Goal: Book appointment/travel/reservation

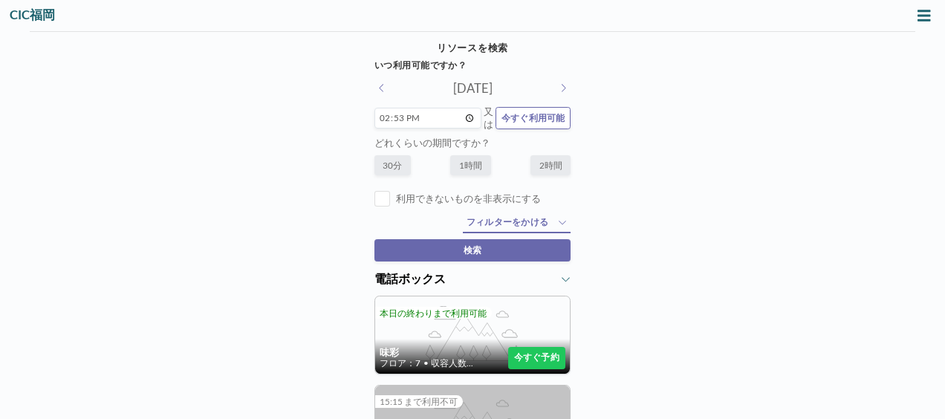
drag, startPoint x: 644, startPoint y: 156, endPoint x: 627, endPoint y: 230, distance: 76.2
drag, startPoint x: 627, startPoint y: 230, endPoint x: 755, endPoint y: 133, distance: 160.6
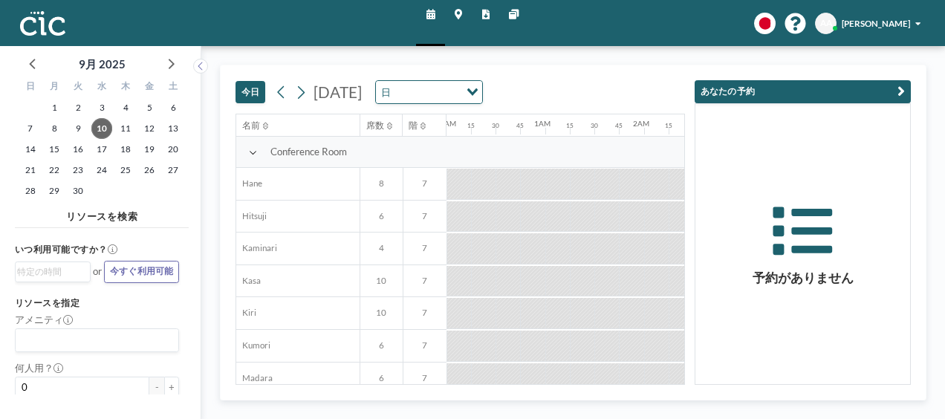
scroll to position [0, 1401]
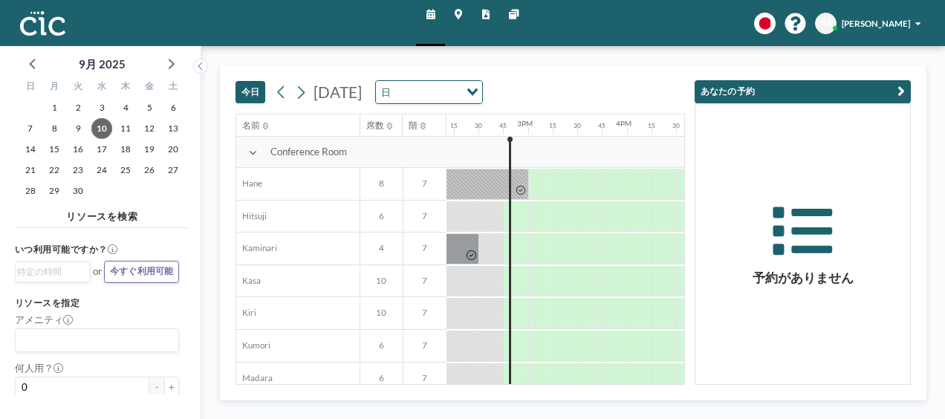
click at [904, 19] on span "[PERSON_NAME]" at bounding box center [876, 24] width 68 height 10
click at [881, 59] on span "プロフィール" at bounding box center [883, 59] width 53 height 13
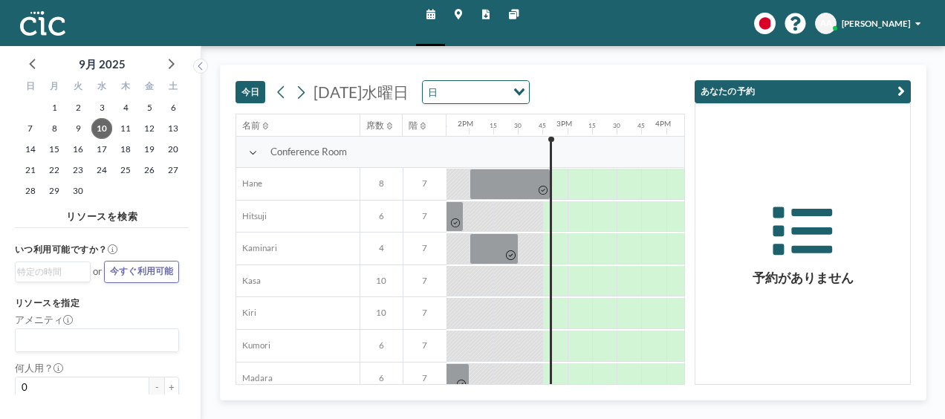
scroll to position [0, 1401]
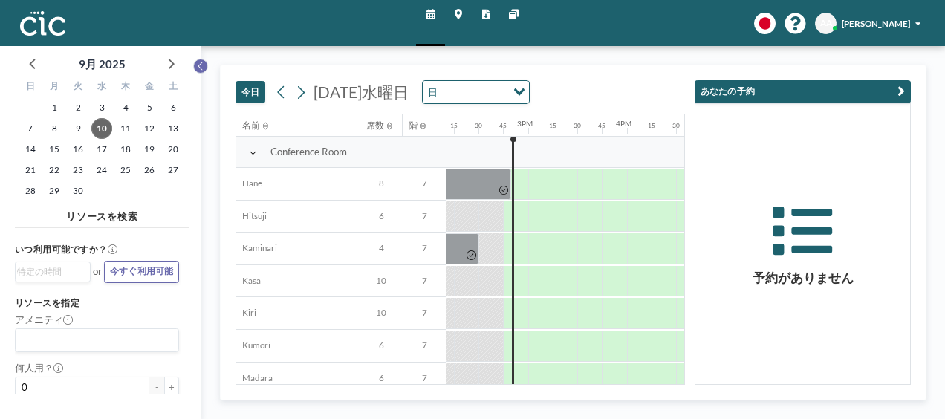
click at [201, 59] on button at bounding box center [200, 66] width 15 height 15
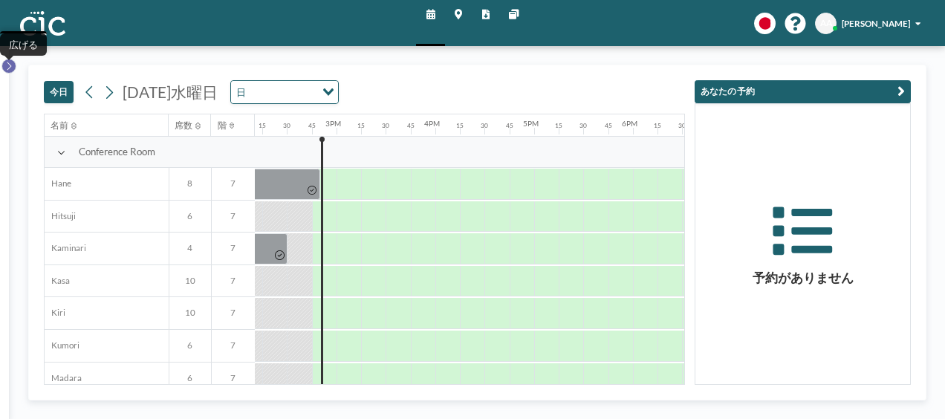
click at [4, 65] on button at bounding box center [8, 66] width 15 height 15
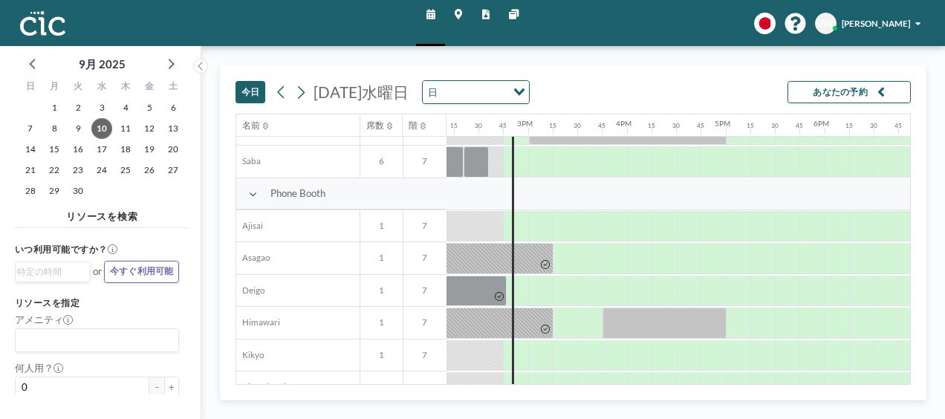
scroll to position [309, 1401]
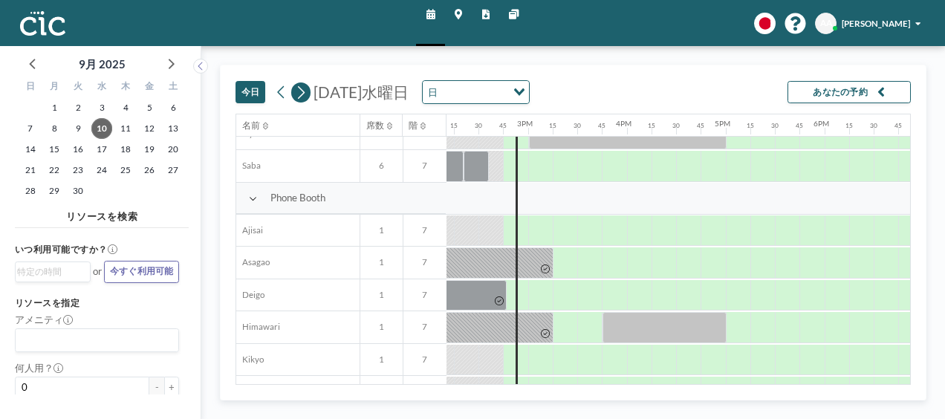
click at [299, 89] on icon at bounding box center [301, 92] width 12 height 19
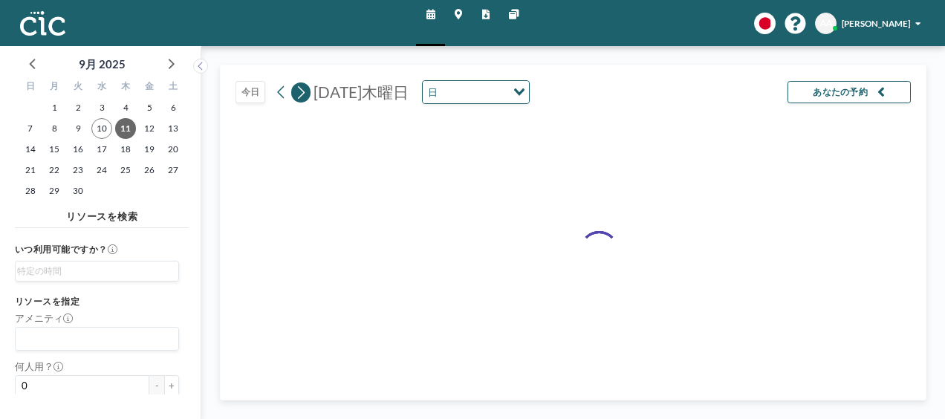
click at [299, 89] on icon at bounding box center [301, 92] width 12 height 19
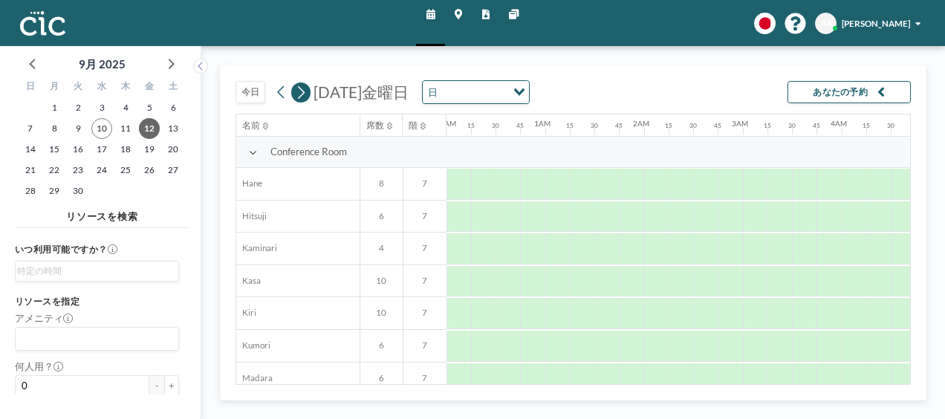
click at [299, 89] on icon at bounding box center [301, 92] width 12 height 19
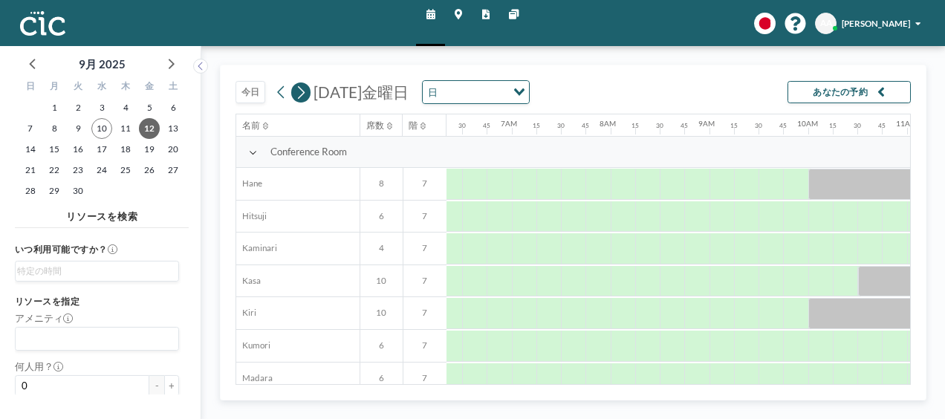
scroll to position [0, 0]
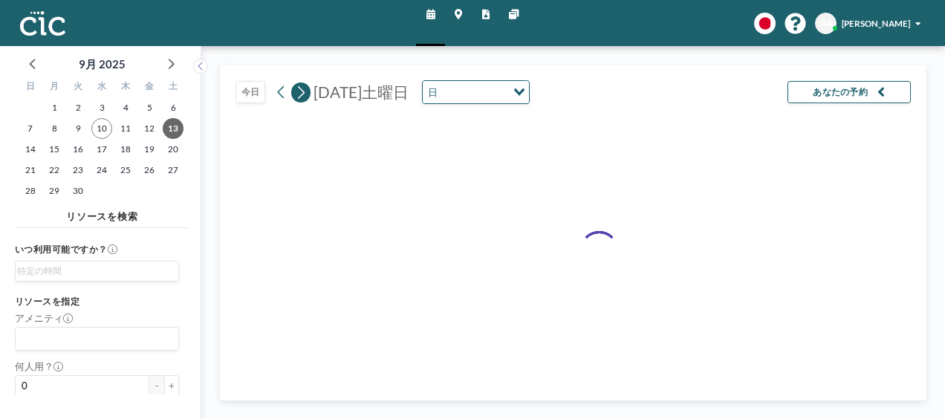
click at [299, 89] on icon at bounding box center [301, 92] width 12 height 19
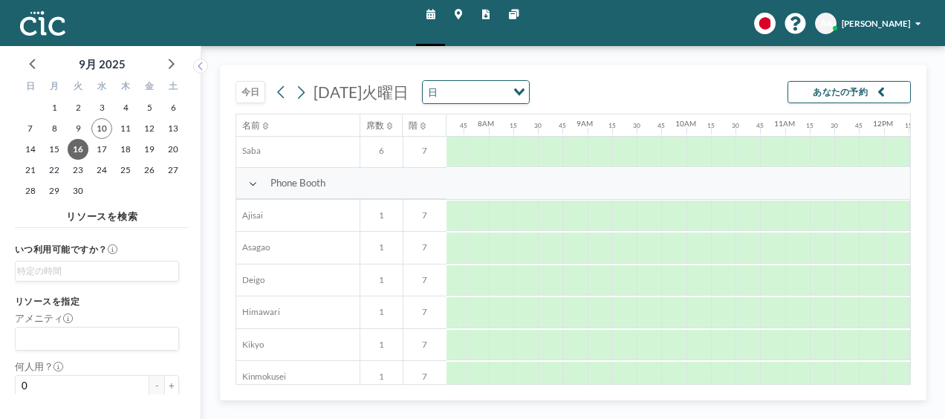
scroll to position [343, 748]
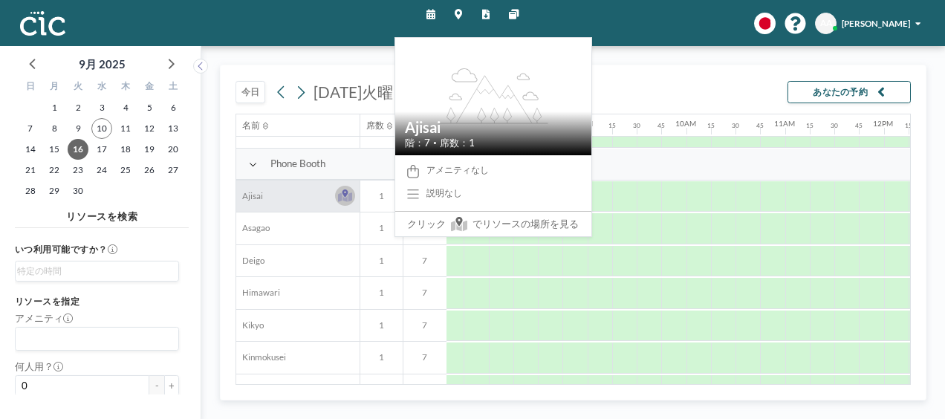
click at [341, 189] on icon at bounding box center [345, 195] width 14 height 13
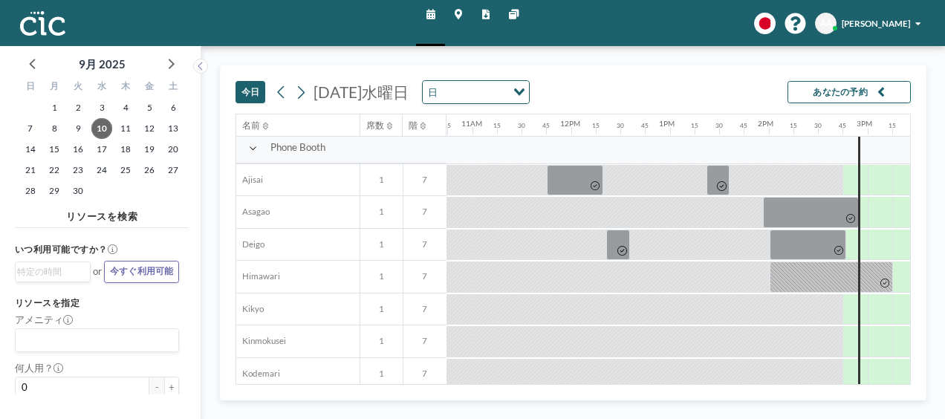
scroll to position [360, 1054]
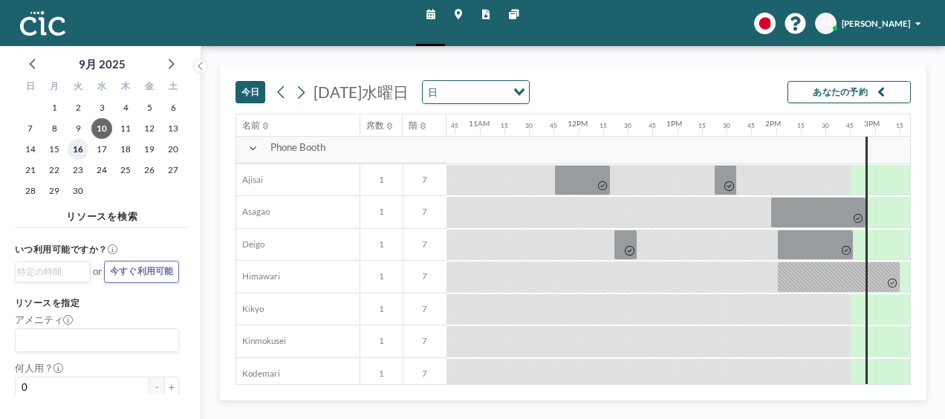
click at [80, 147] on span "16" at bounding box center [78, 149] width 21 height 21
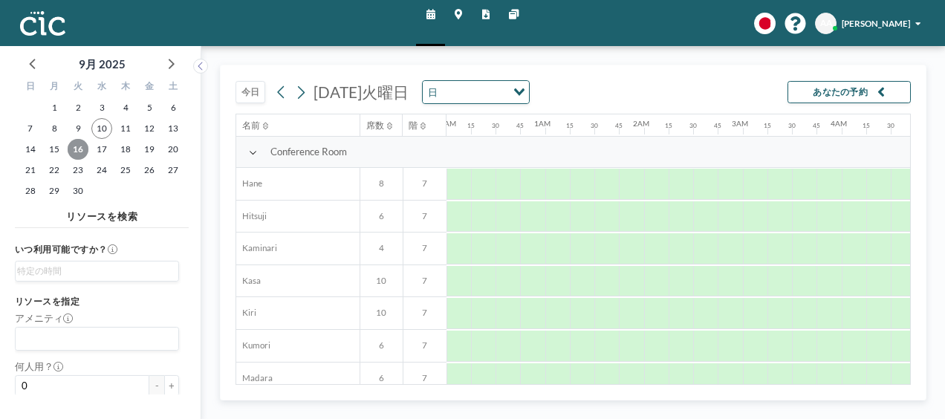
scroll to position [0, 748]
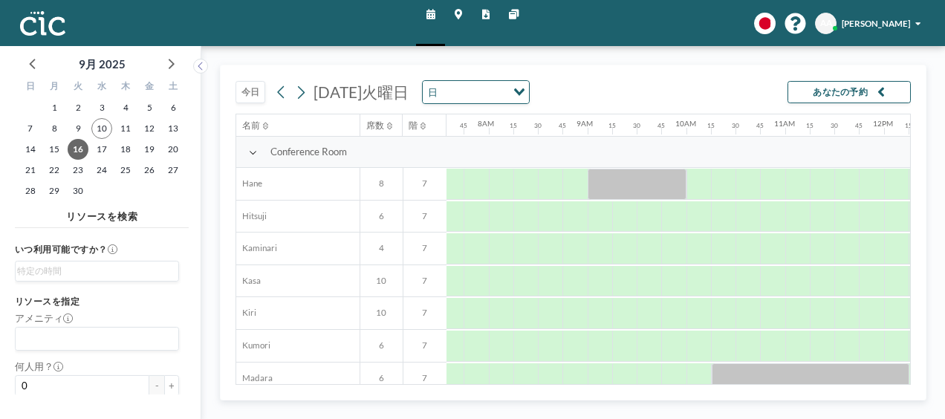
click at [789, 129] on div "11AM" at bounding box center [797, 124] width 25 height 21
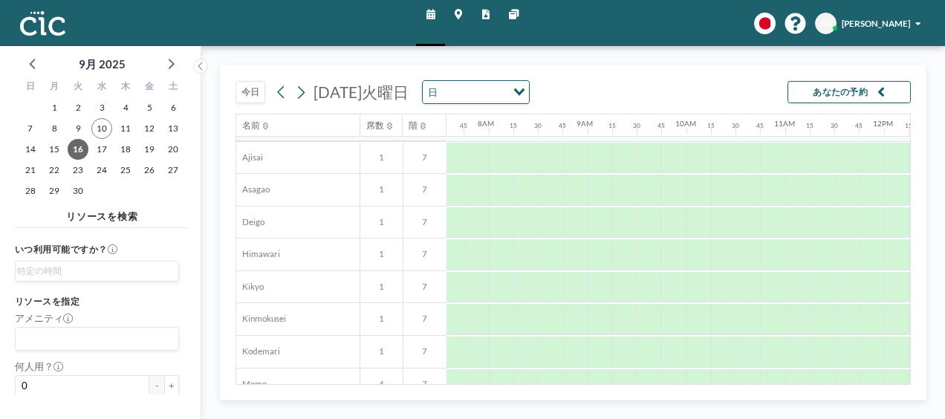
scroll to position [387, 748]
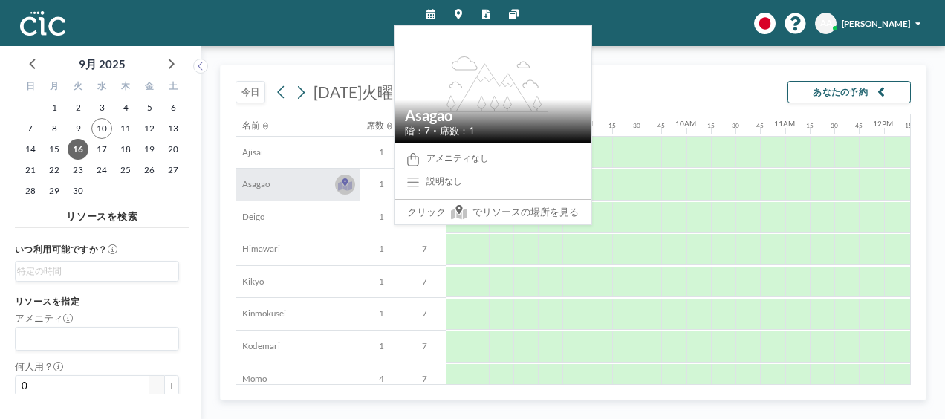
click at [343, 178] on icon at bounding box center [345, 184] width 14 height 13
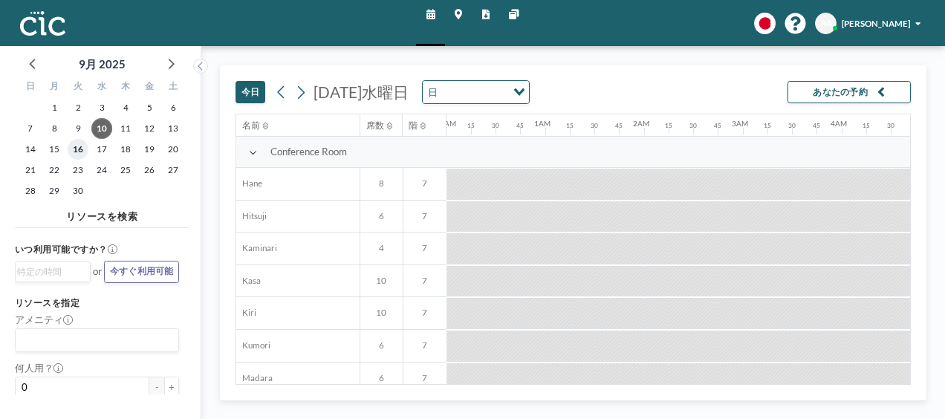
click at [82, 144] on span "16" at bounding box center [78, 149] width 21 height 21
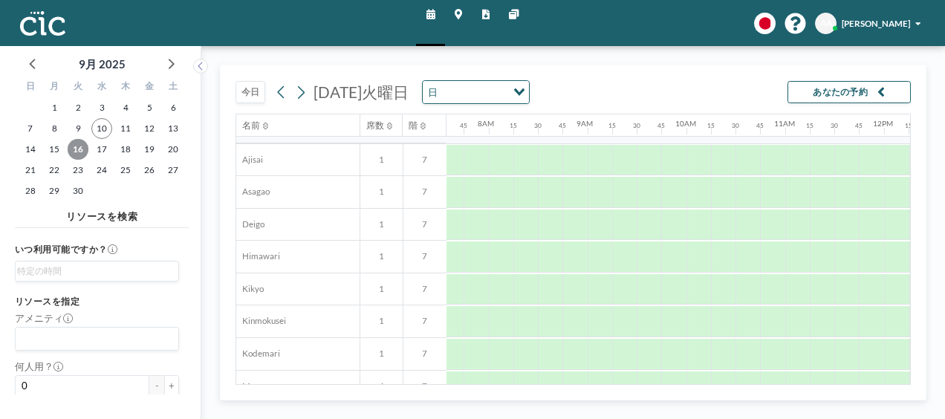
scroll to position [394, 748]
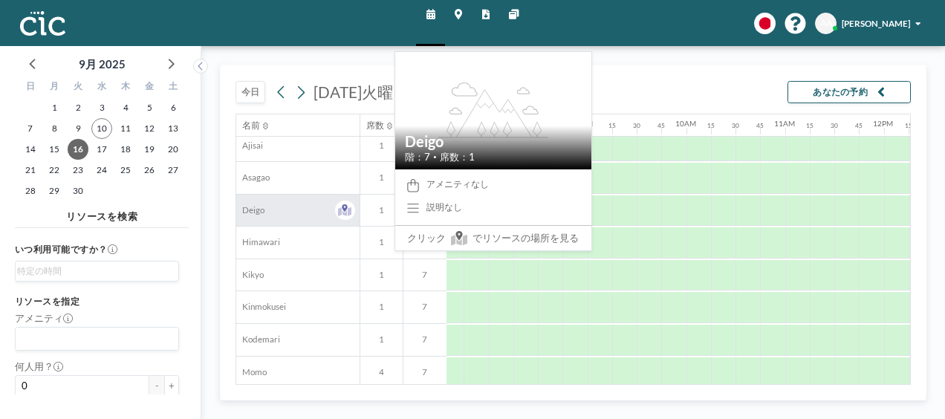
click at [284, 204] on div "Deigo" at bounding box center [297, 211] width 123 height 32
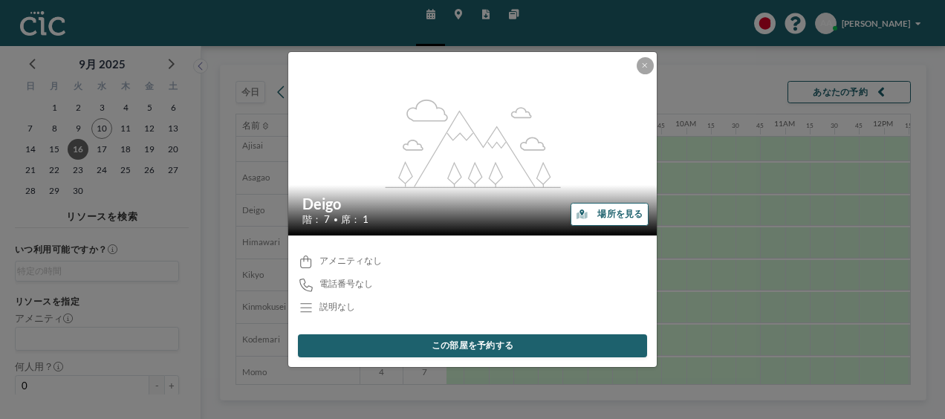
click at [608, 211] on button "場所を見る" at bounding box center [610, 214] width 78 height 22
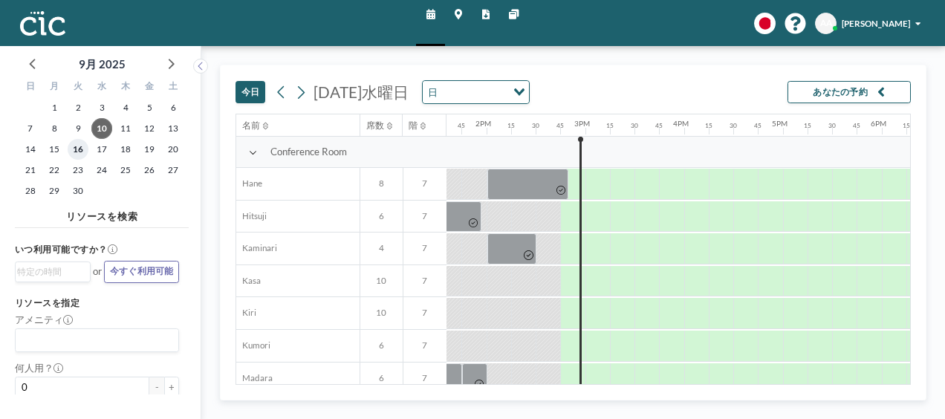
scroll to position [0, 1401]
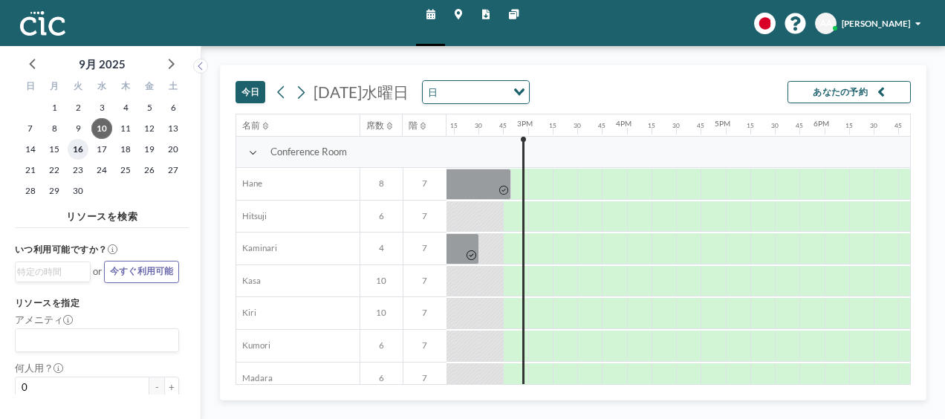
click at [79, 147] on span "16" at bounding box center [78, 149] width 21 height 21
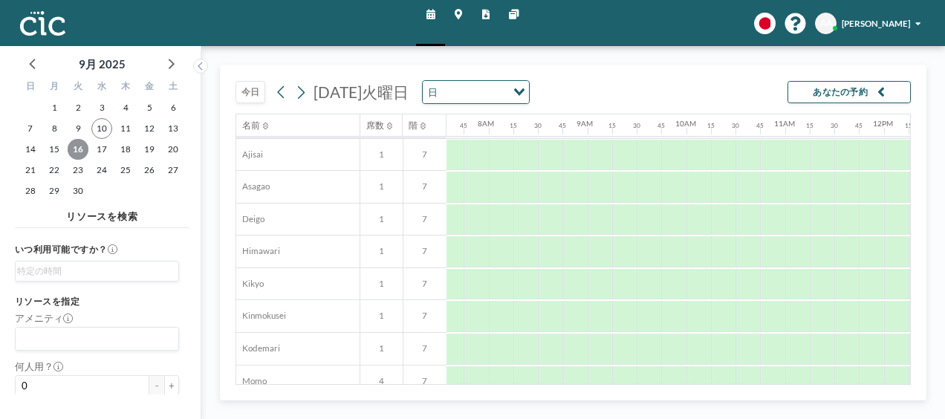
scroll to position [387, 748]
click at [458, 15] on icon at bounding box center [458, 15] width 7 height 10
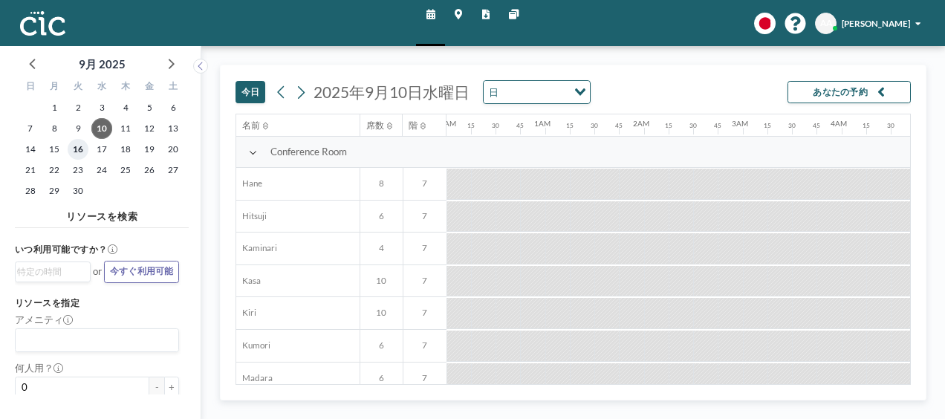
click at [80, 149] on span "16" at bounding box center [78, 149] width 21 height 21
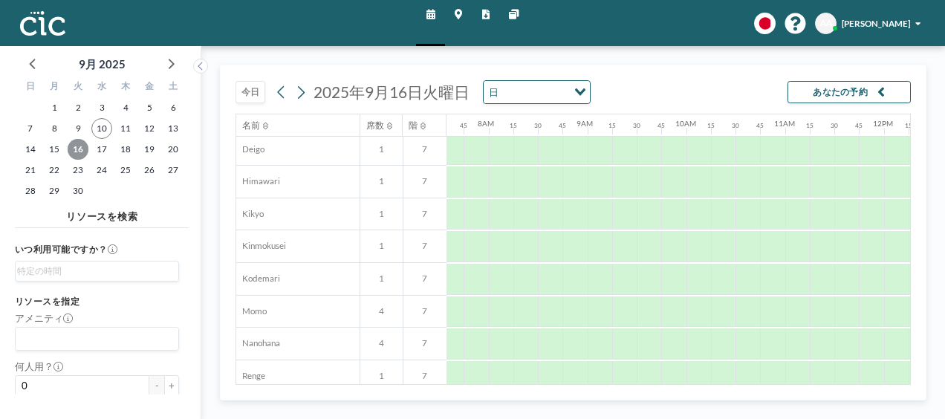
scroll to position [494, 748]
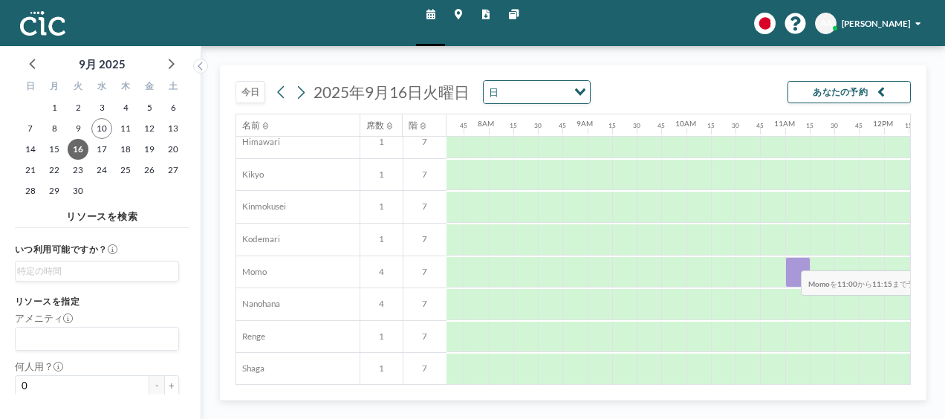
click at [790, 259] on div at bounding box center [797, 272] width 25 height 31
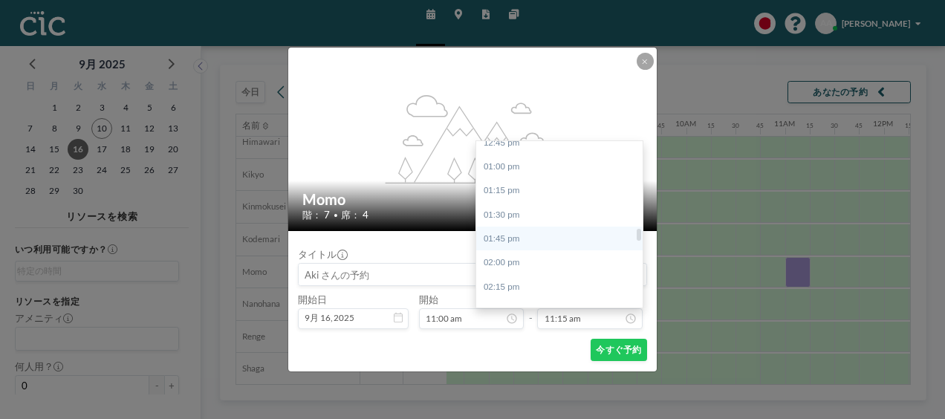
scroll to position [1224, 0]
drag, startPoint x: 636, startPoint y: 219, endPoint x: 635, endPoint y: 231, distance: 12.0
click at [635, 231] on div "12:00 am 12:15 am 12:30 am 12:45 am 01:00 am 01:15 am 01:30 am 01:45 am 02:00 a…" at bounding box center [559, 224] width 166 height 166
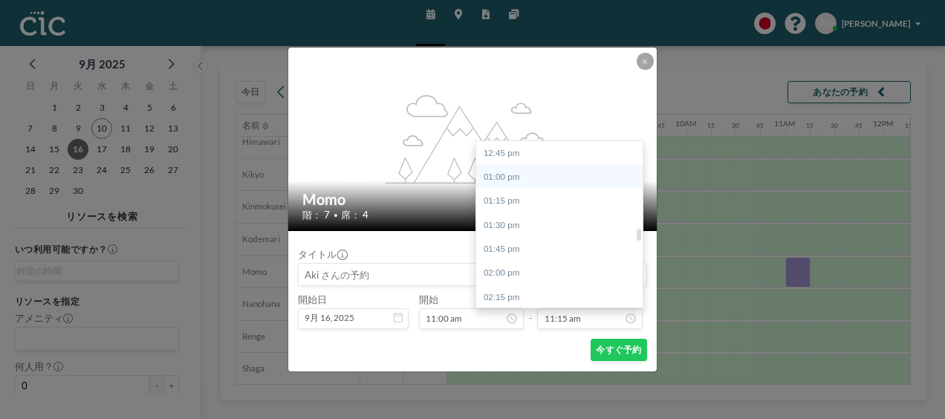
click at [496, 176] on div "01:00 pm" at bounding box center [563, 177] width 174 height 24
type input "01:00 pm"
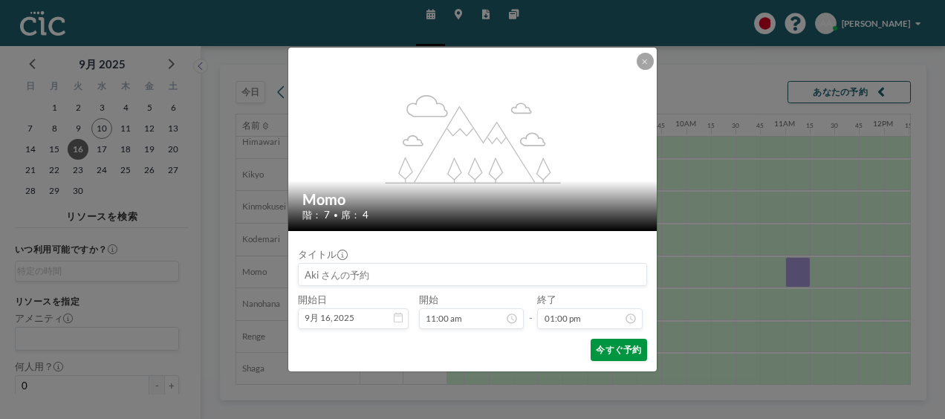
scroll to position [1248, 0]
click at [607, 352] on button "今すぐ予約" at bounding box center [619, 350] width 56 height 22
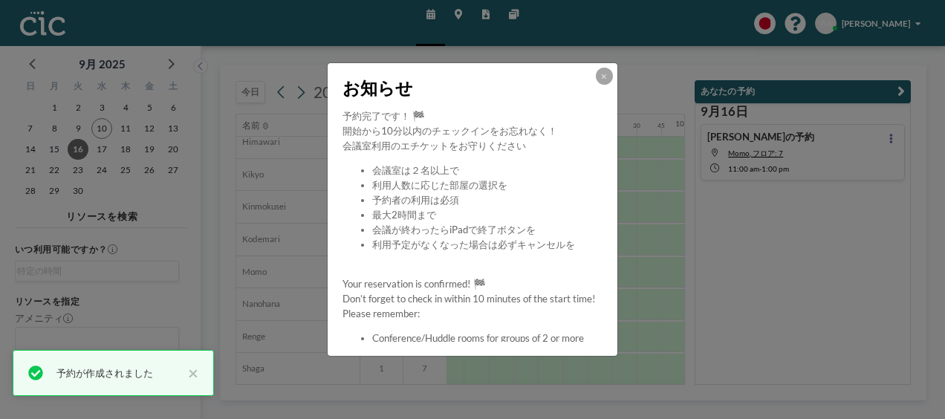
click at [612, 73] on div at bounding box center [604, 76] width 17 height 17
click at [606, 73] on icon at bounding box center [603, 76] width 5 height 7
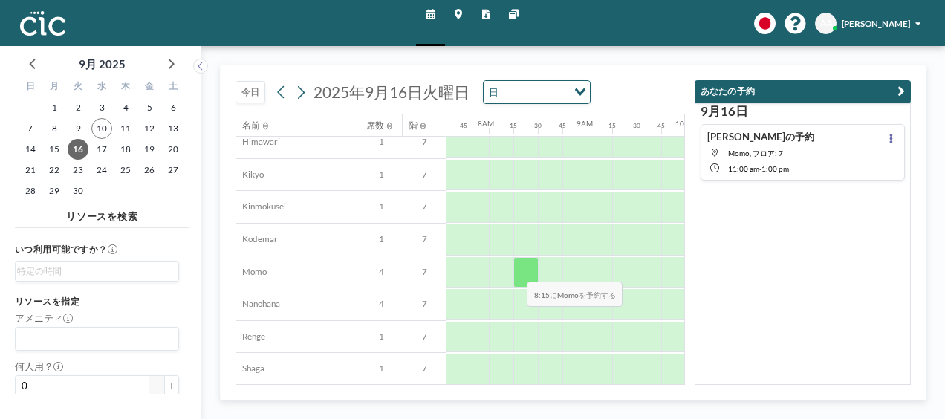
click at [516, 270] on div at bounding box center [525, 272] width 25 height 31
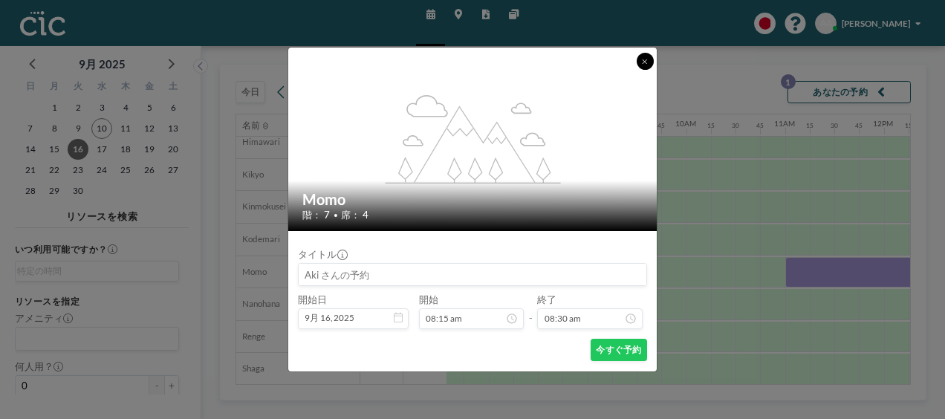
click at [641, 56] on button at bounding box center [645, 61] width 17 height 17
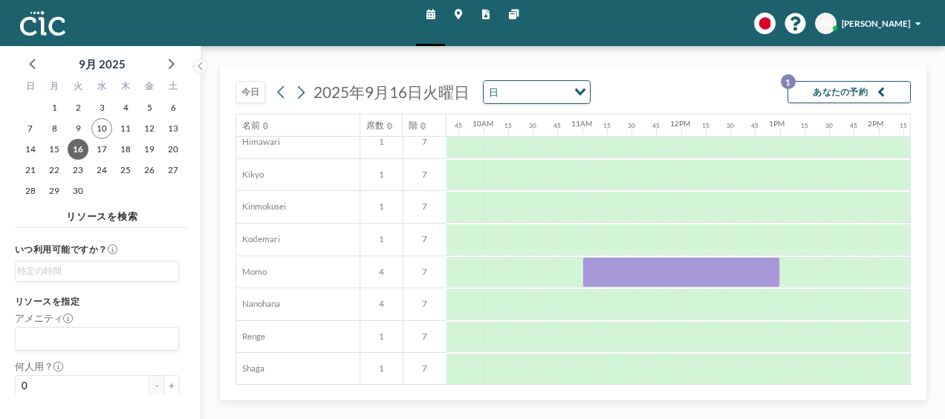
scroll to position [494, 982]
click at [883, 88] on icon "button" at bounding box center [881, 92] width 7 height 15
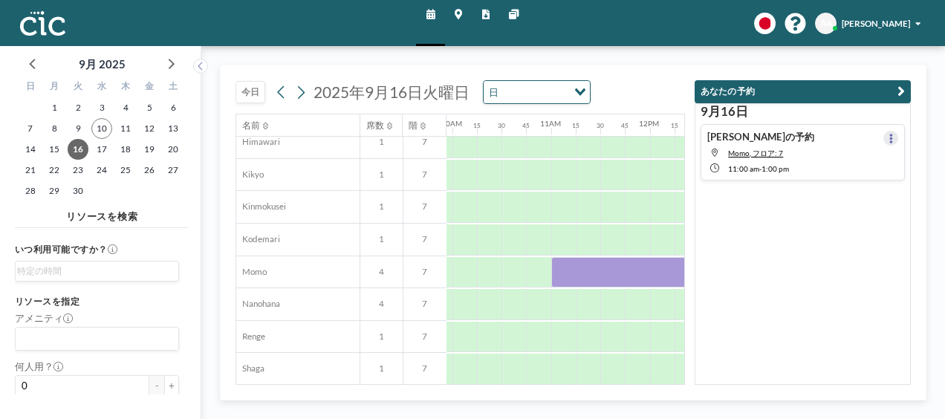
click at [889, 134] on icon at bounding box center [891, 139] width 4 height 10
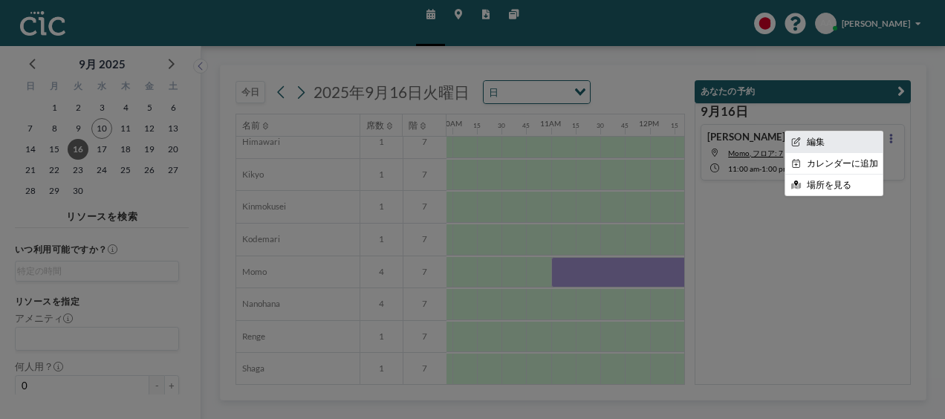
click at [832, 138] on li "編集" at bounding box center [833, 142] width 97 height 21
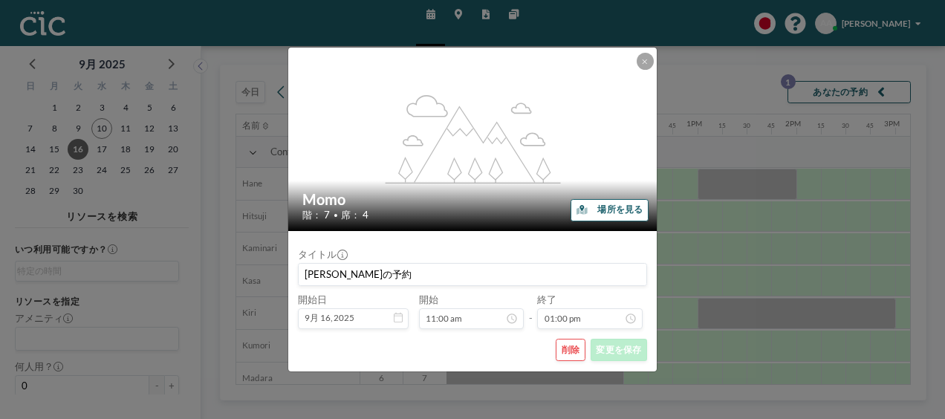
click at [569, 348] on button "削除" at bounding box center [571, 350] width 30 height 22
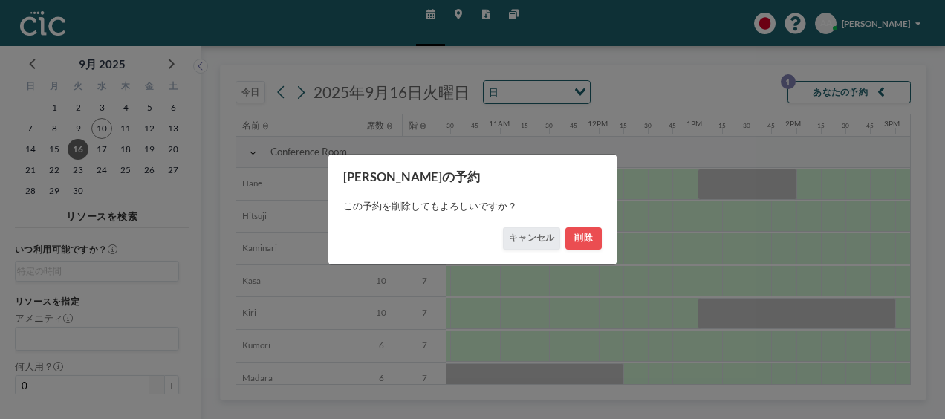
scroll to position [0, 1038]
click at [589, 234] on button "削除" at bounding box center [583, 238] width 37 height 22
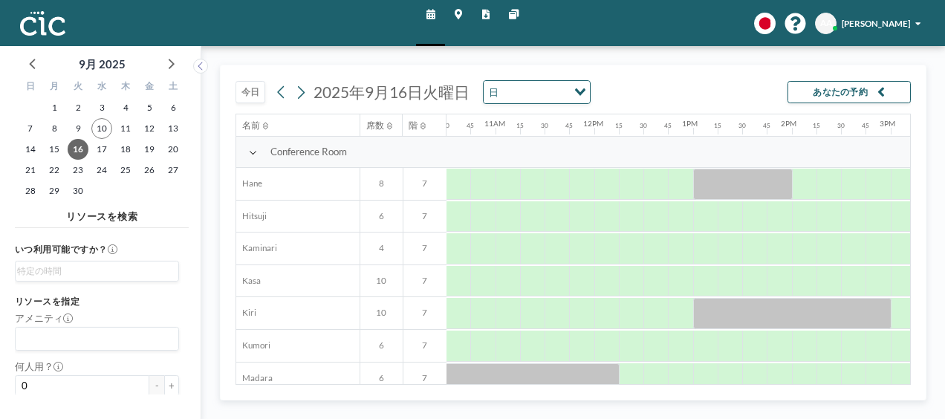
click at [459, 13] on icon at bounding box center [458, 15] width 7 height 10
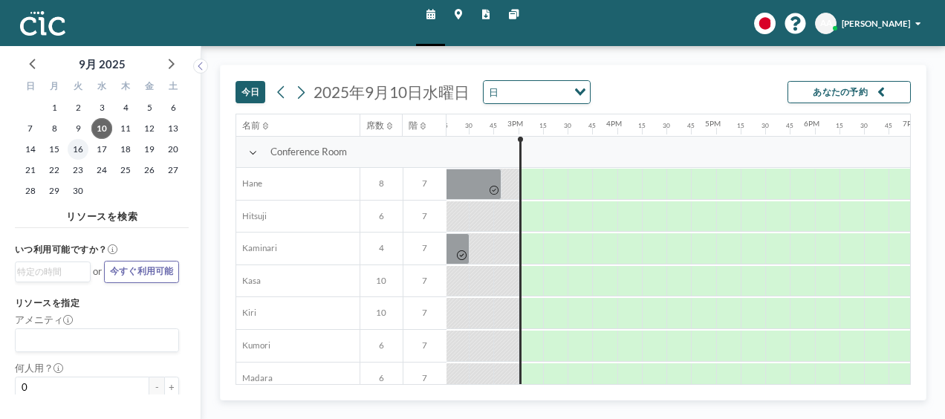
scroll to position [0, 1424]
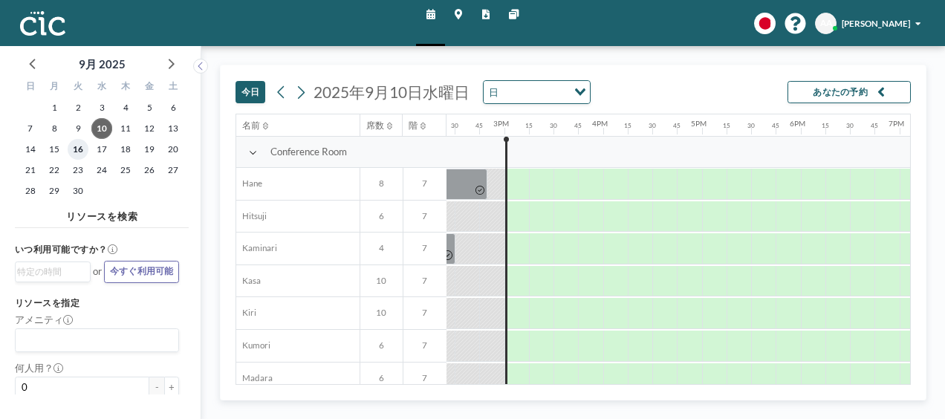
click at [82, 152] on span "16" at bounding box center [78, 149] width 21 height 21
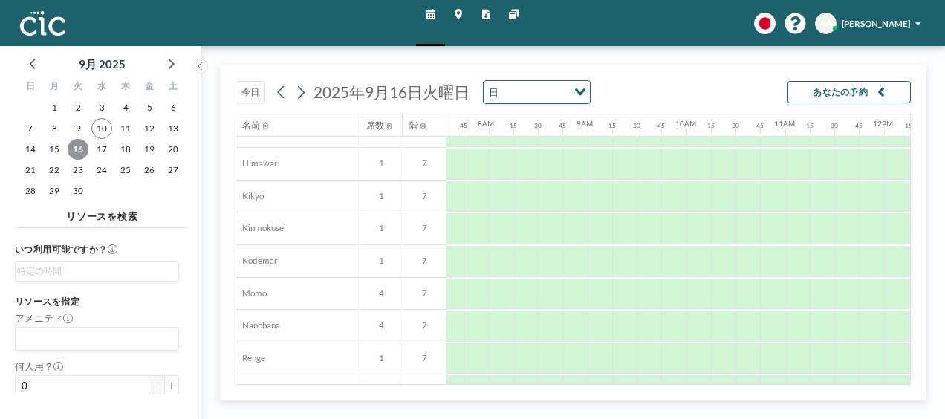
scroll to position [494, 748]
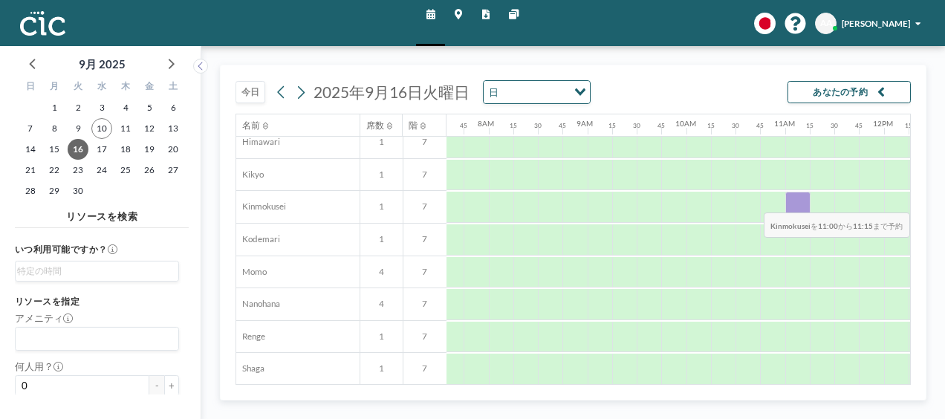
click at [795, 201] on div at bounding box center [797, 207] width 25 height 31
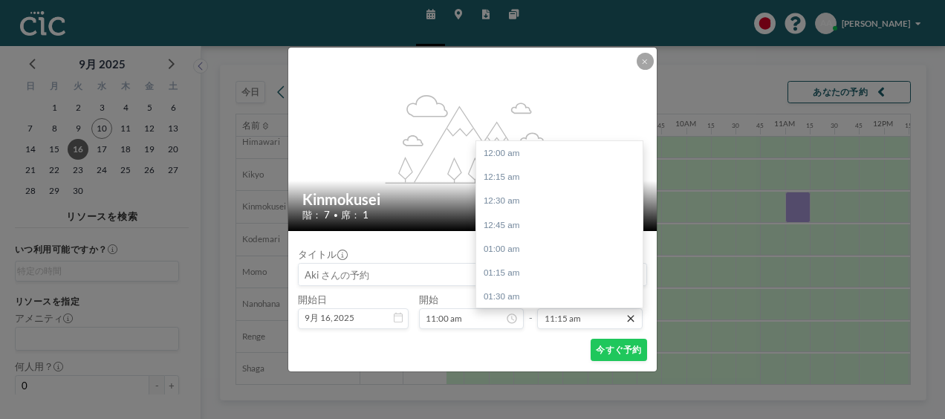
scroll to position [1080, 0]
click at [606, 319] on input "11:15 am" at bounding box center [589, 318] width 105 height 21
drag, startPoint x: 574, startPoint y: 284, endPoint x: 573, endPoint y: 299, distance: 14.9
click at [573, 299] on div "12:45 pm" at bounding box center [563, 297] width 174 height 24
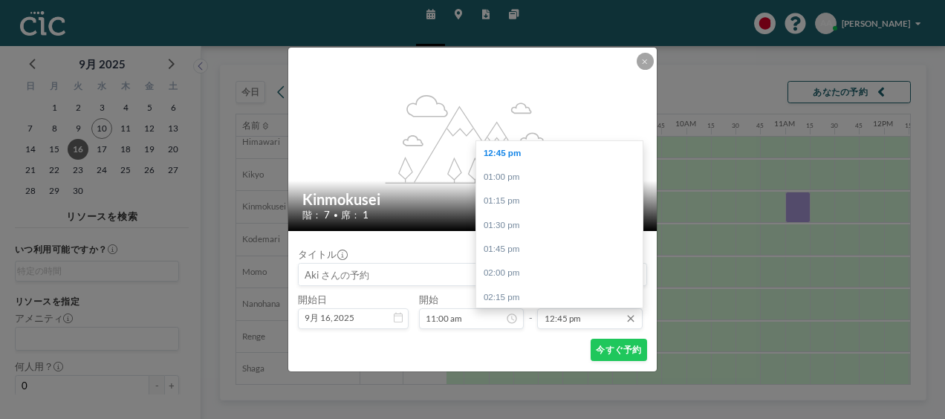
click at [590, 327] on input "12:45 pm" at bounding box center [589, 318] width 105 height 21
click at [525, 175] on div "01:00 pm" at bounding box center [563, 177] width 174 height 24
type input "01:00 pm"
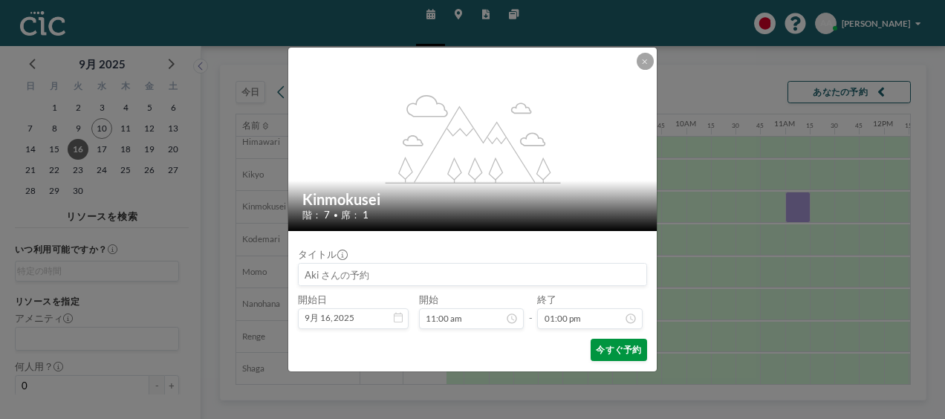
click at [618, 343] on button "今すぐ予約" at bounding box center [619, 350] width 56 height 22
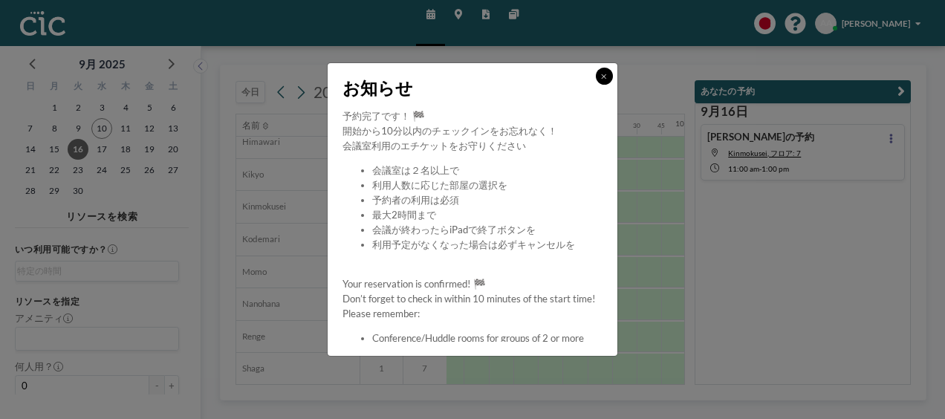
click at [604, 76] on icon at bounding box center [604, 76] width 4 height 4
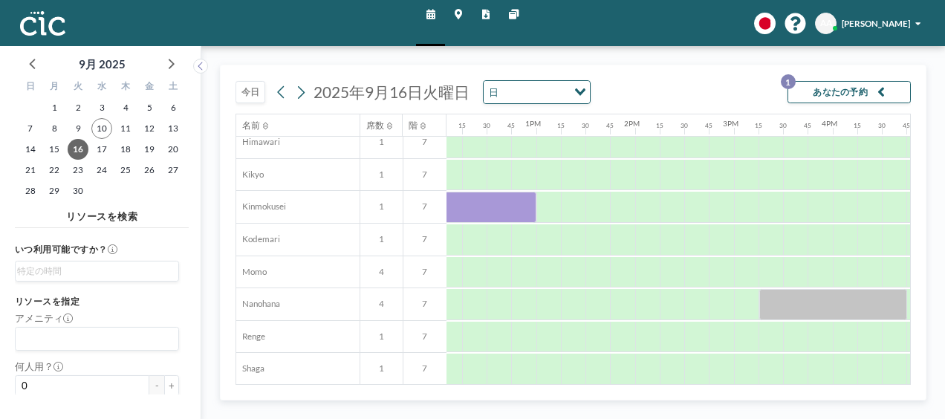
scroll to position [494, 1196]
click at [642, 208] on div at bounding box center [647, 207] width 25 height 31
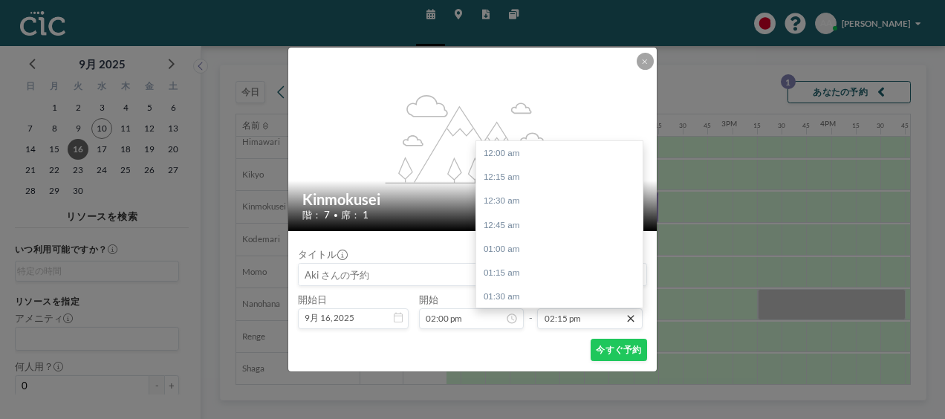
scroll to position [1368, 0]
click at [535, 293] on div "03:45 pm" at bounding box center [563, 297] width 174 height 24
type input "03:45 pm"
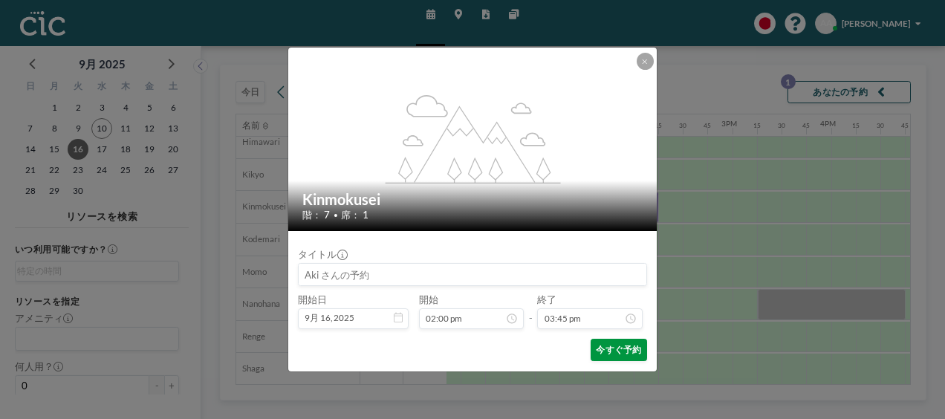
click at [601, 348] on button "今すぐ予約" at bounding box center [619, 350] width 56 height 22
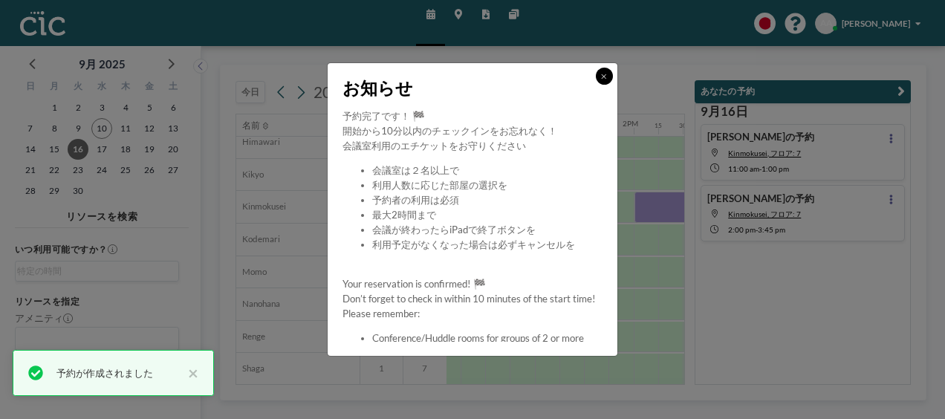
click at [604, 75] on icon at bounding box center [603, 76] width 5 height 7
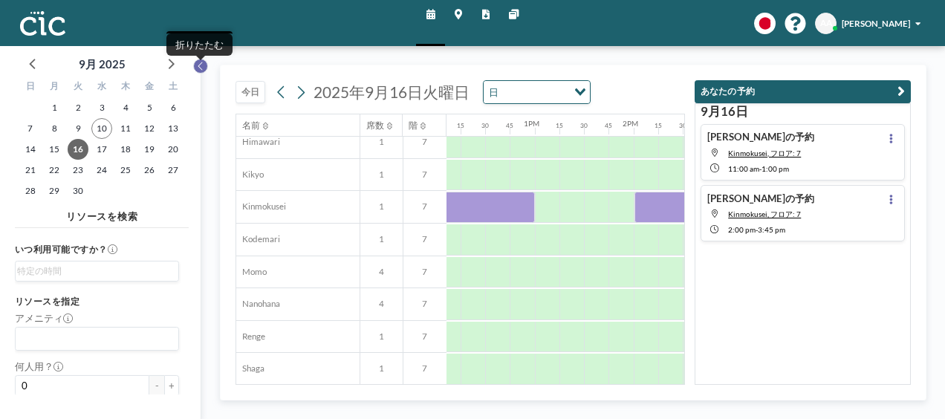
click at [202, 63] on icon at bounding box center [200, 66] width 7 height 13
